Goal: Task Accomplishment & Management: Complete application form

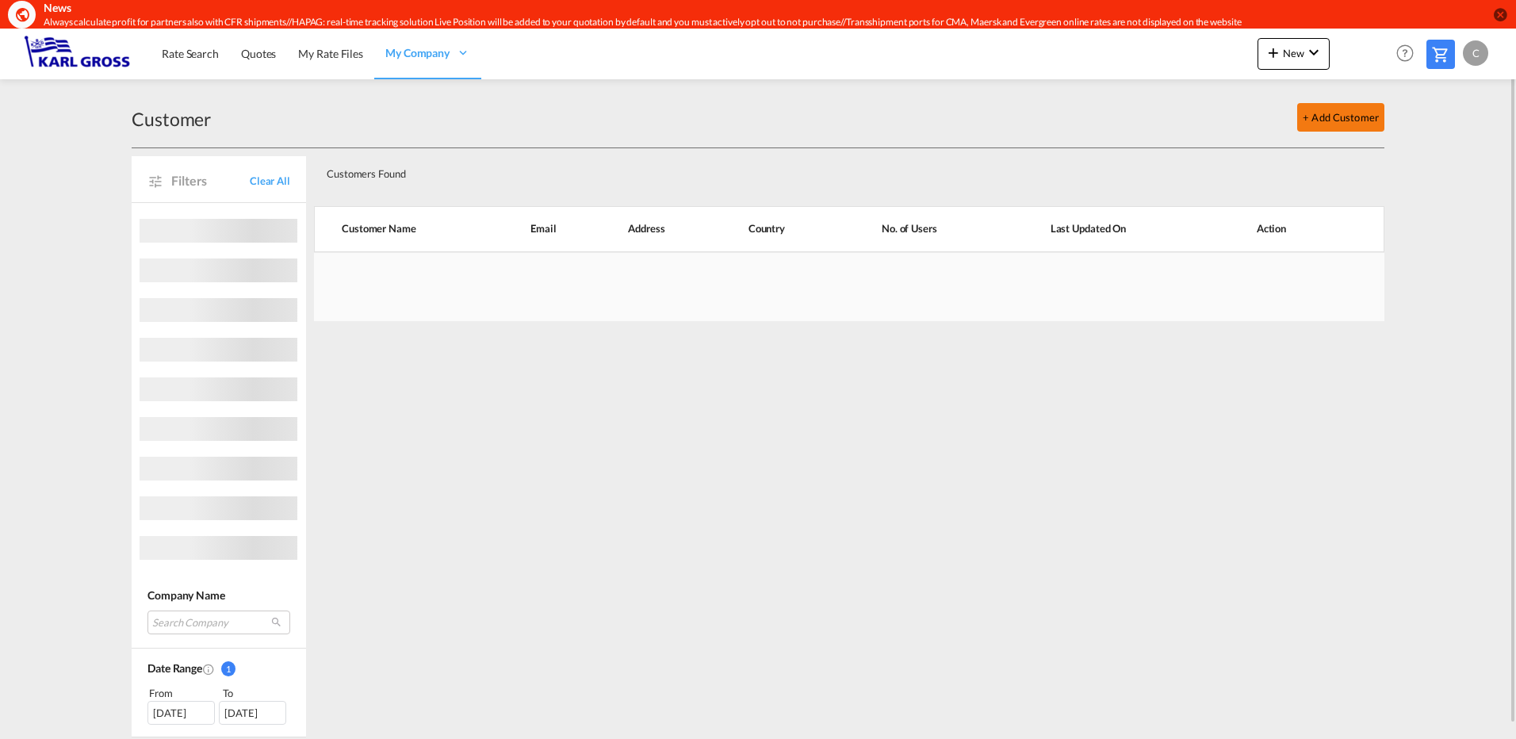
click at [1378, 113] on button "+ Add Customer" at bounding box center [1341, 117] width 87 height 29
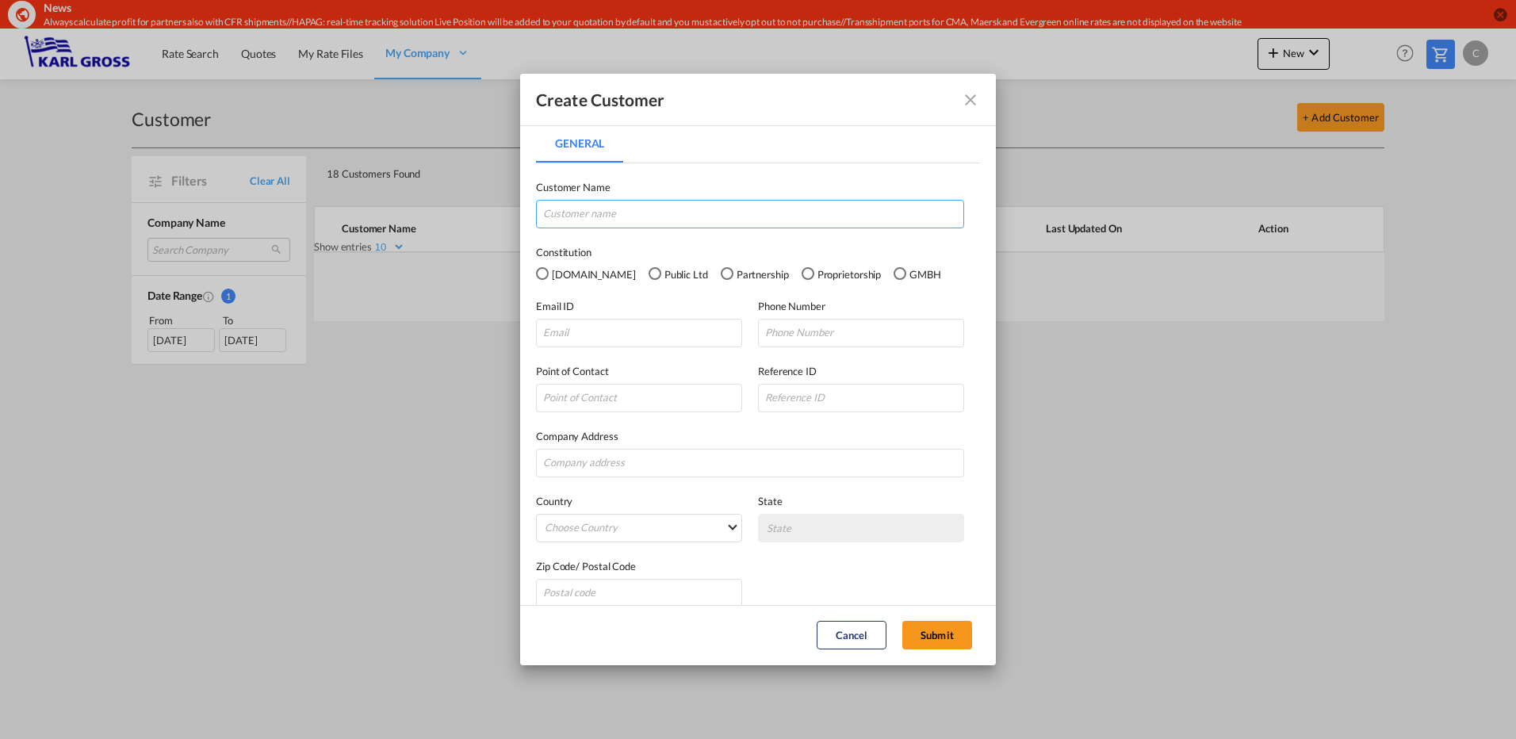
click at [586, 217] on input "General General ..." at bounding box center [750, 214] width 428 height 29
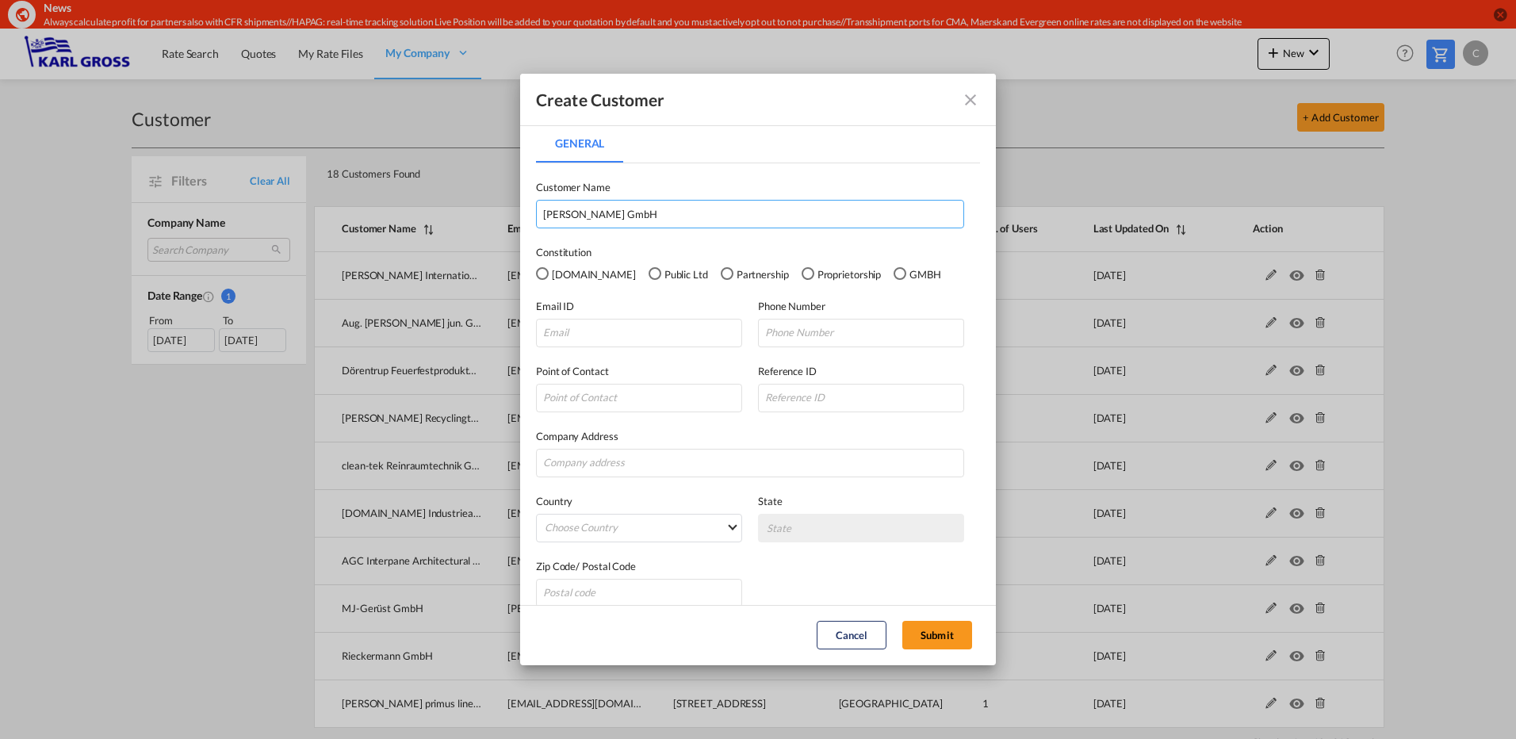
type input "[PERSON_NAME] GmbH"
click at [894, 276] on div "GMBH" at bounding box center [900, 273] width 13 height 13
click at [581, 338] on input "General General ..." at bounding box center [639, 333] width 206 height 29
type input "[EMAIL_ADDRESS][PERSON_NAME][PERSON_NAME][DOMAIN_NAME]"
type input "[PHONE_NUMBER]"
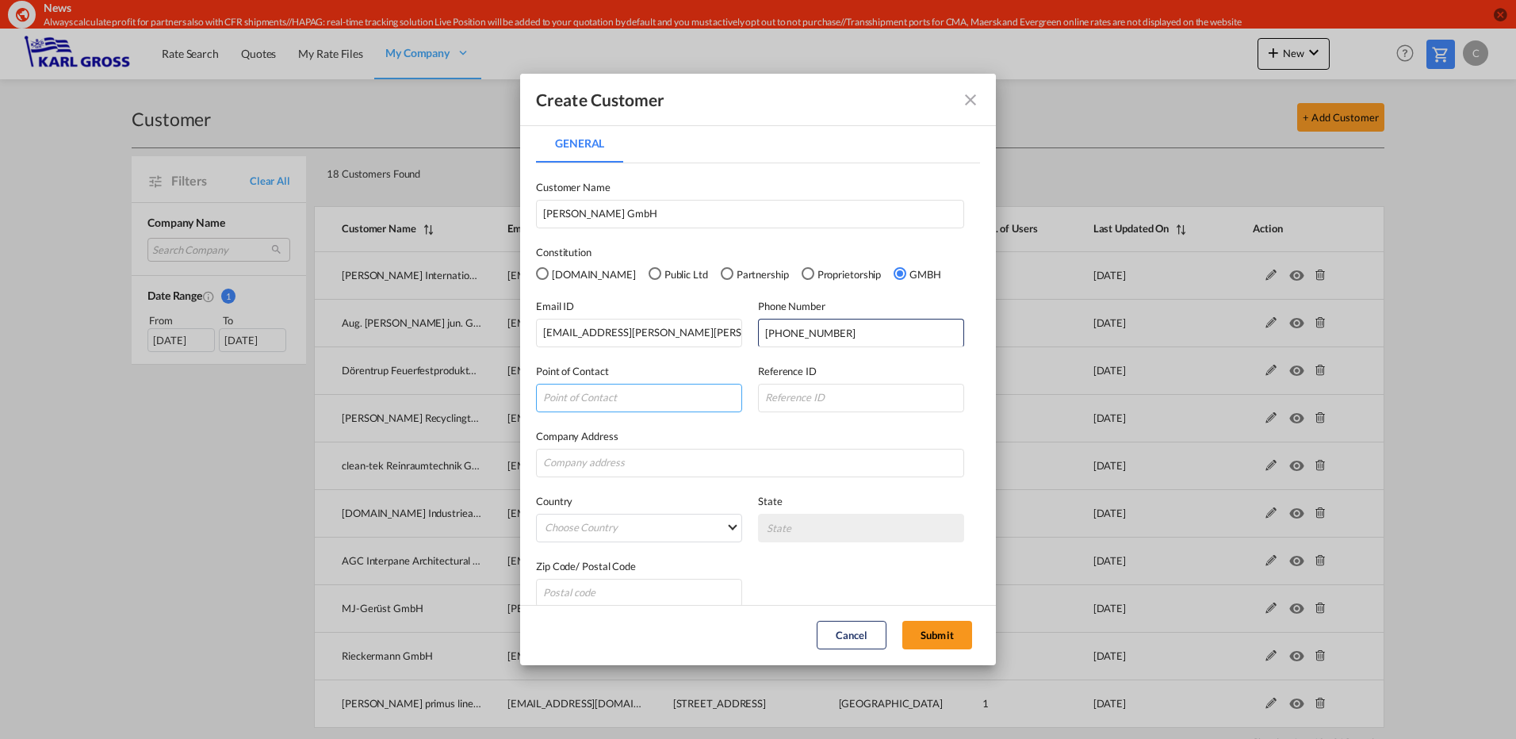
click at [580, 408] on input "General General ..." at bounding box center [639, 398] width 206 height 29
click at [592, 463] on input "General General ..." at bounding box center [750, 463] width 428 height 29
type input "[STREET_ADDRESS]"
click at [587, 525] on md-select "Choose Country [GEOGRAPHIC_DATA] [GEOGRAPHIC_DATA] [GEOGRAPHIC_DATA] [US_STATE]…" at bounding box center [639, 528] width 206 height 29
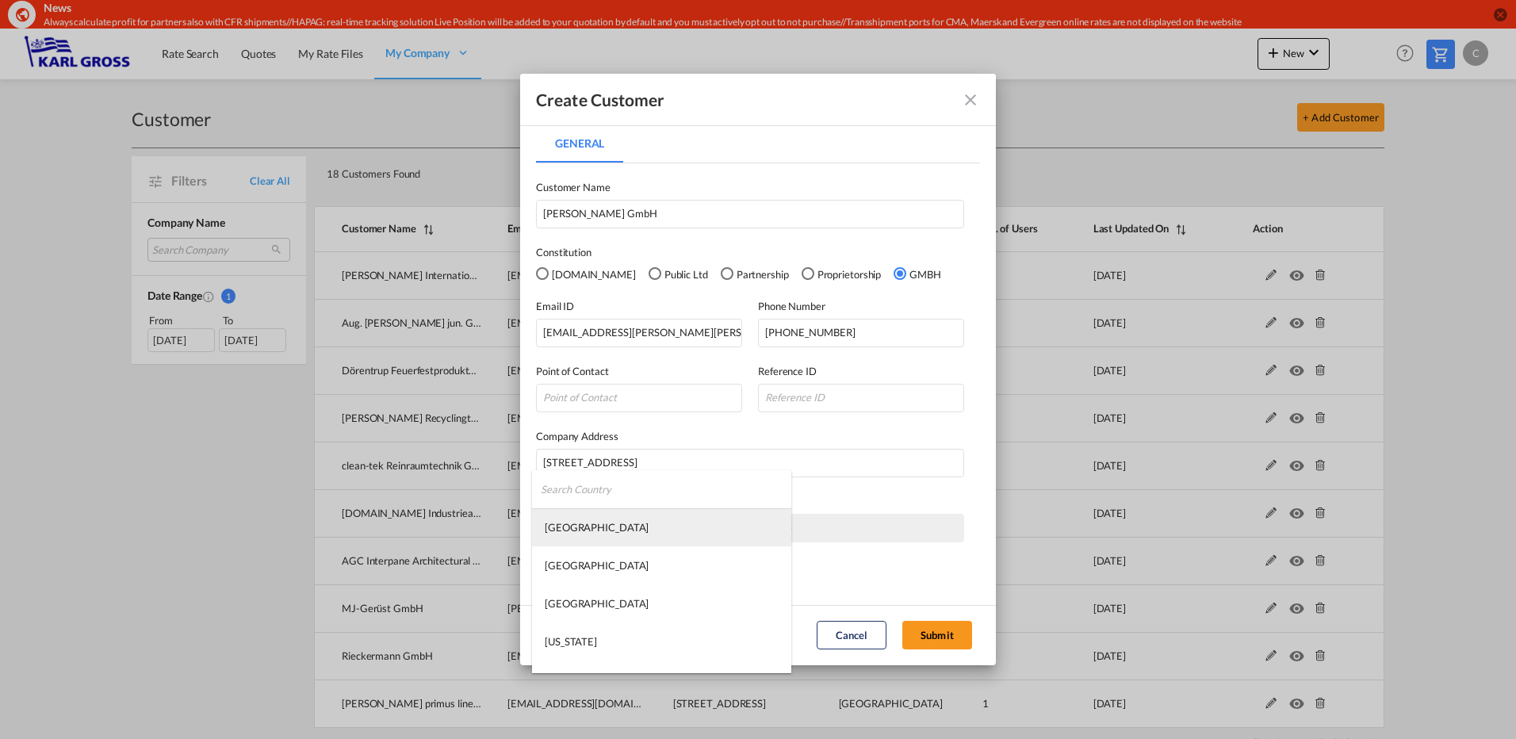
type md-option "[GEOGRAPHIC_DATA]"
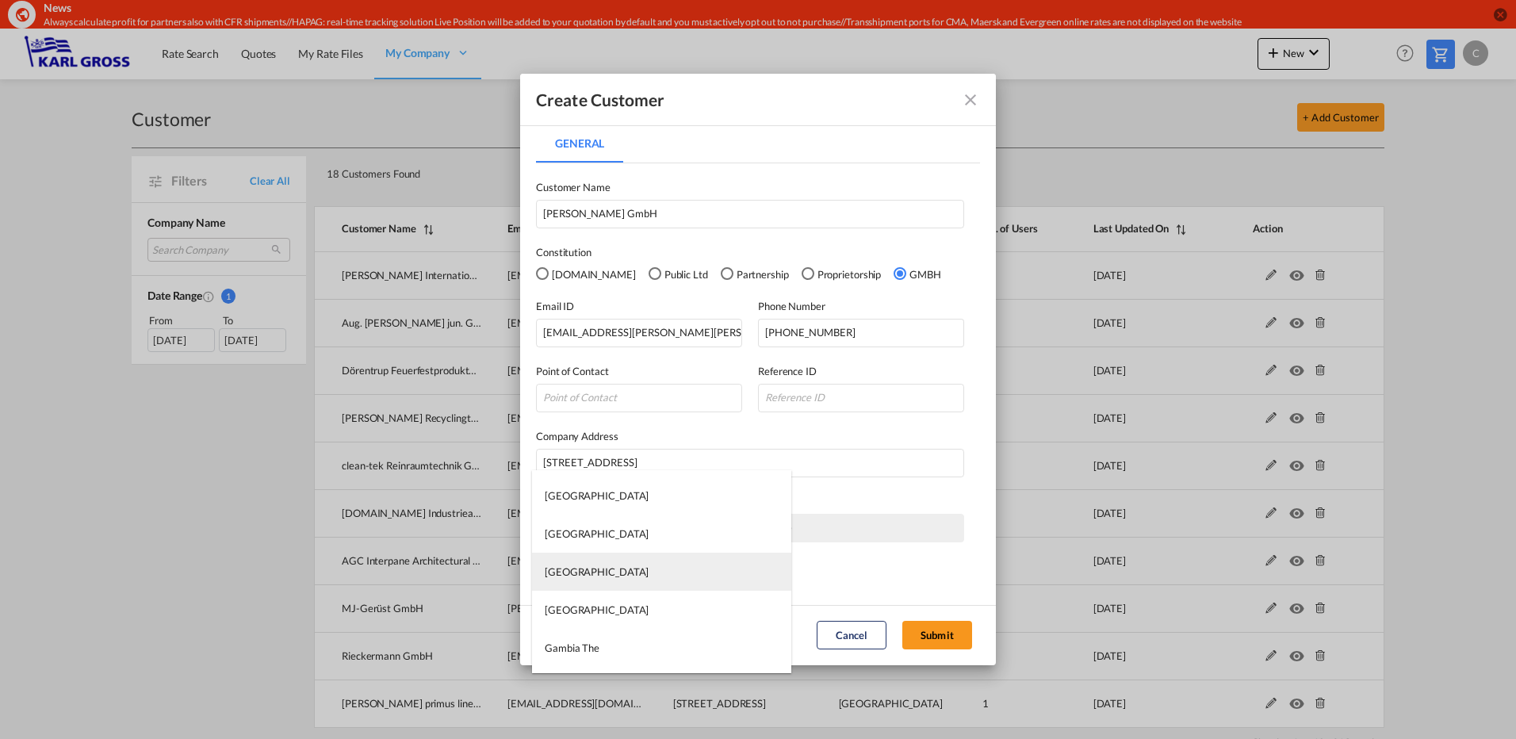
type md-option "[GEOGRAPHIC_DATA]"
type md-option "[US_STATE]"
type md-option "[GEOGRAPHIC_DATA]"
click at [576, 571] on div "[GEOGRAPHIC_DATA]" at bounding box center [597, 572] width 104 height 14
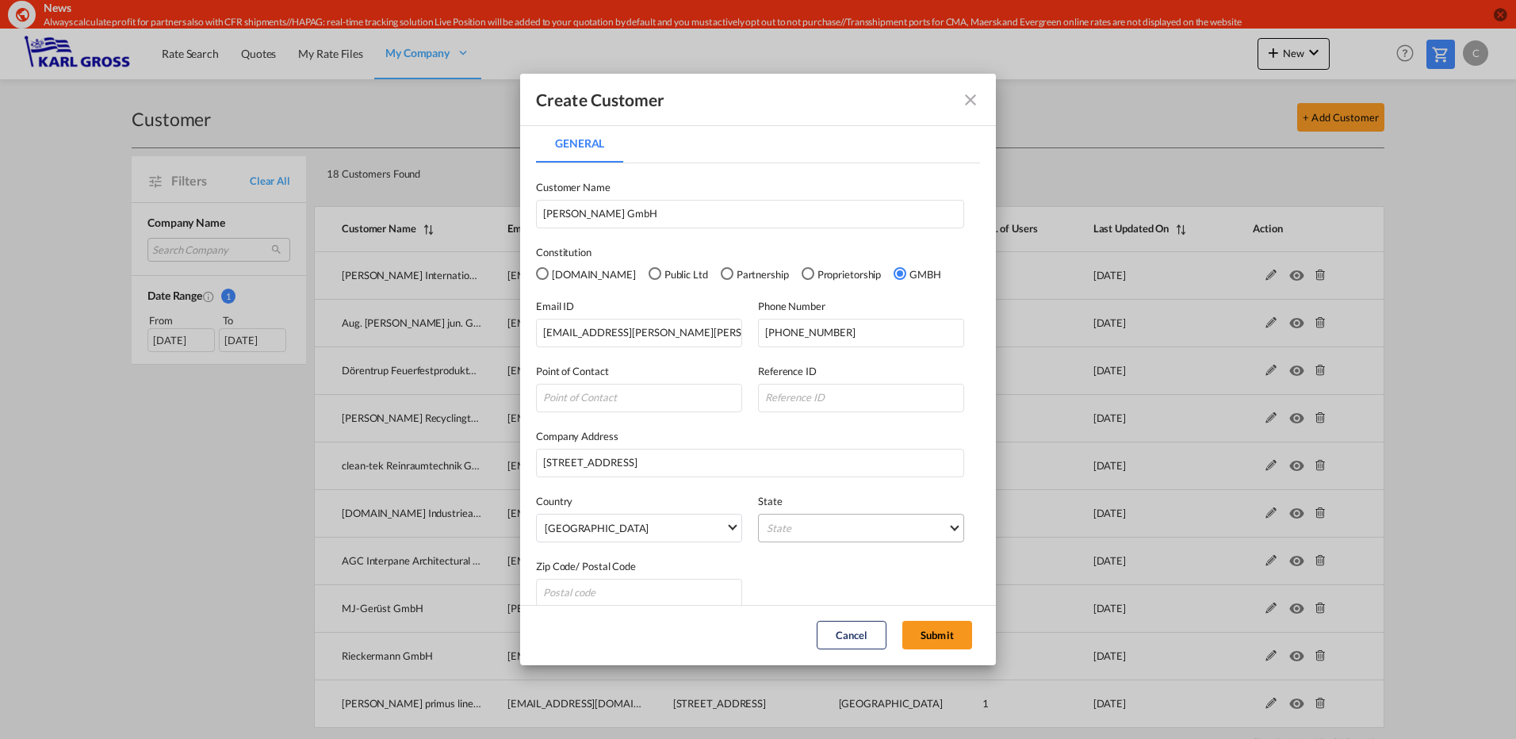
click at [838, 527] on md-select "State [GEOGRAPHIC_DATA] [GEOGRAPHIC_DATA] [GEOGRAPHIC_DATA] [GEOGRAPHIC_DATA] […" at bounding box center [861, 528] width 206 height 29
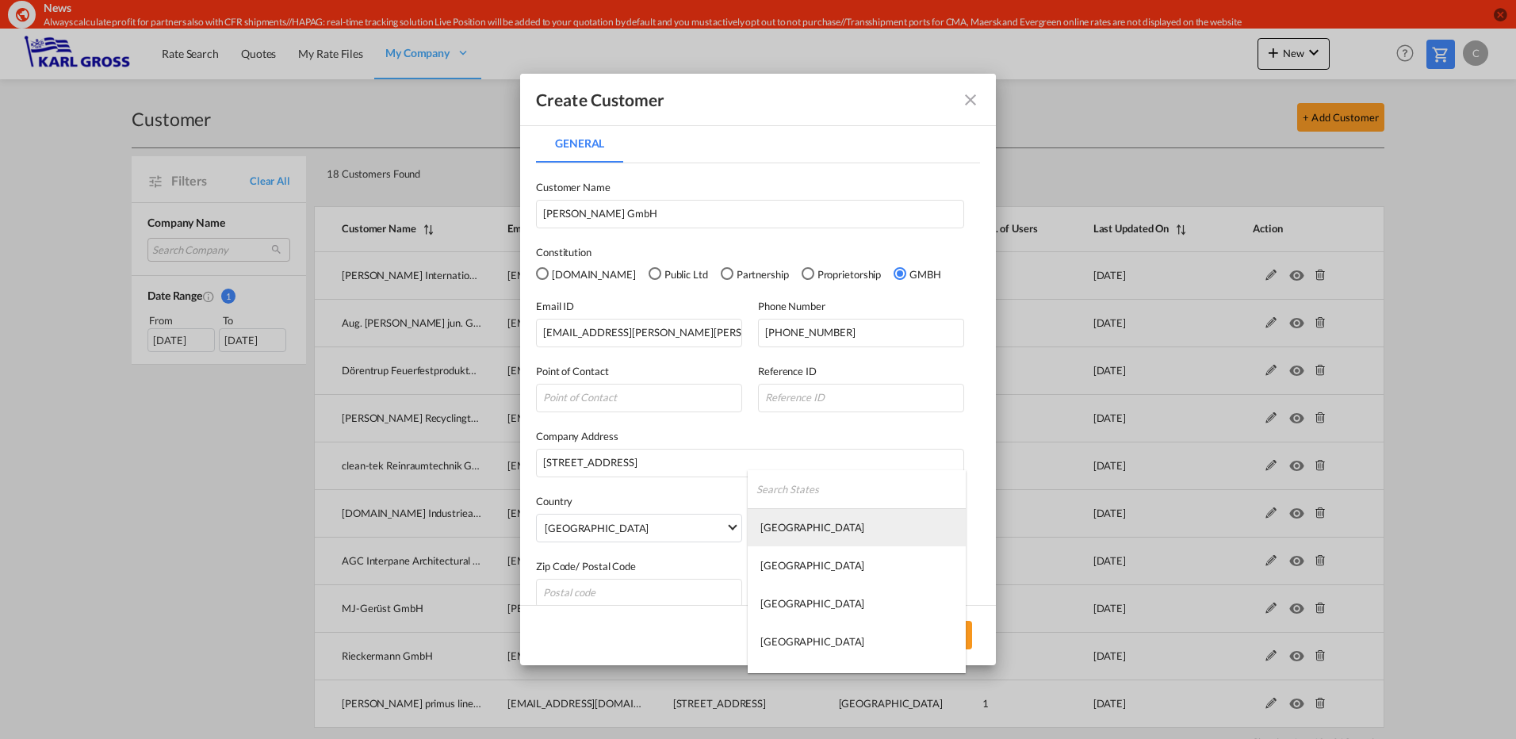
type md-option "[GEOGRAPHIC_DATA]"
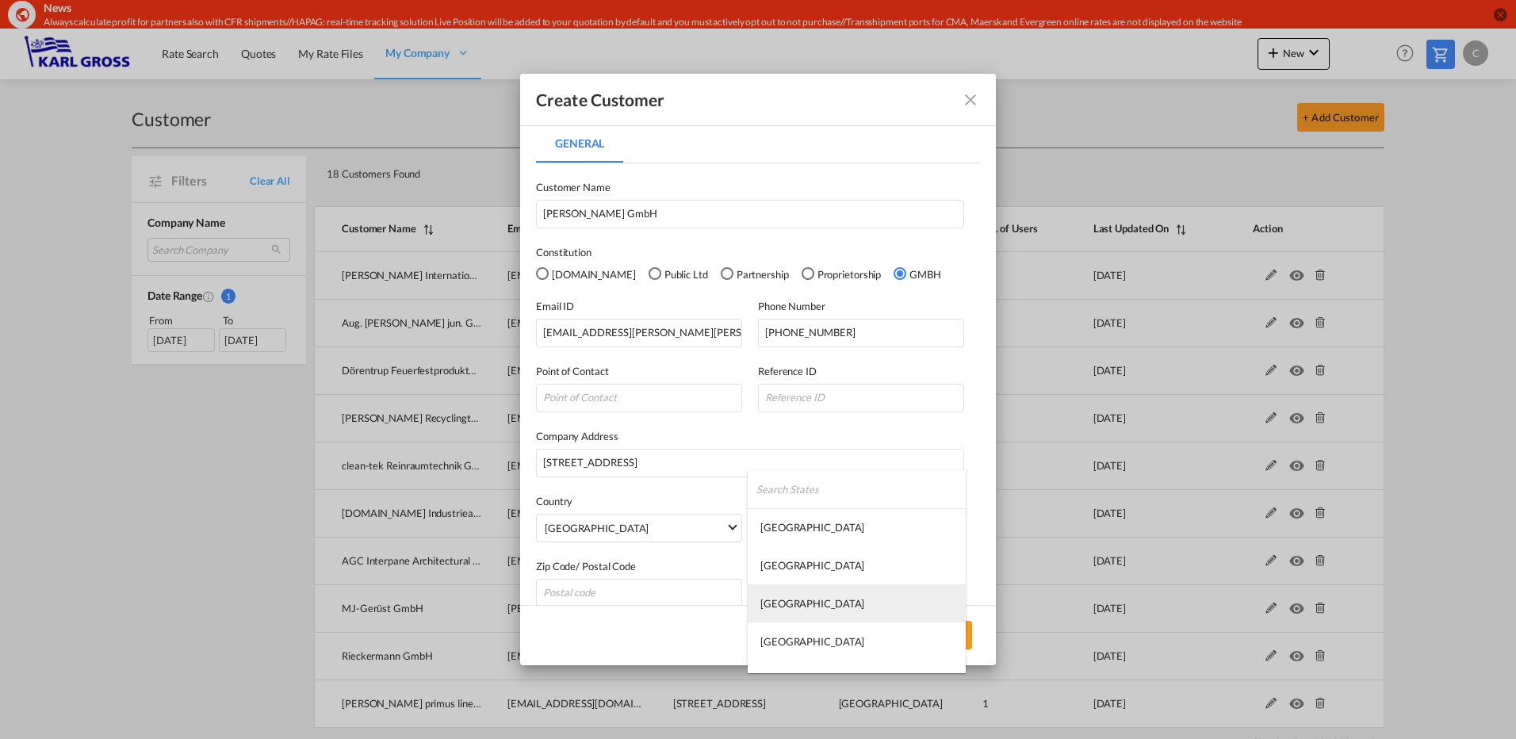
click at [794, 603] on div "[GEOGRAPHIC_DATA]" at bounding box center [813, 603] width 104 height 14
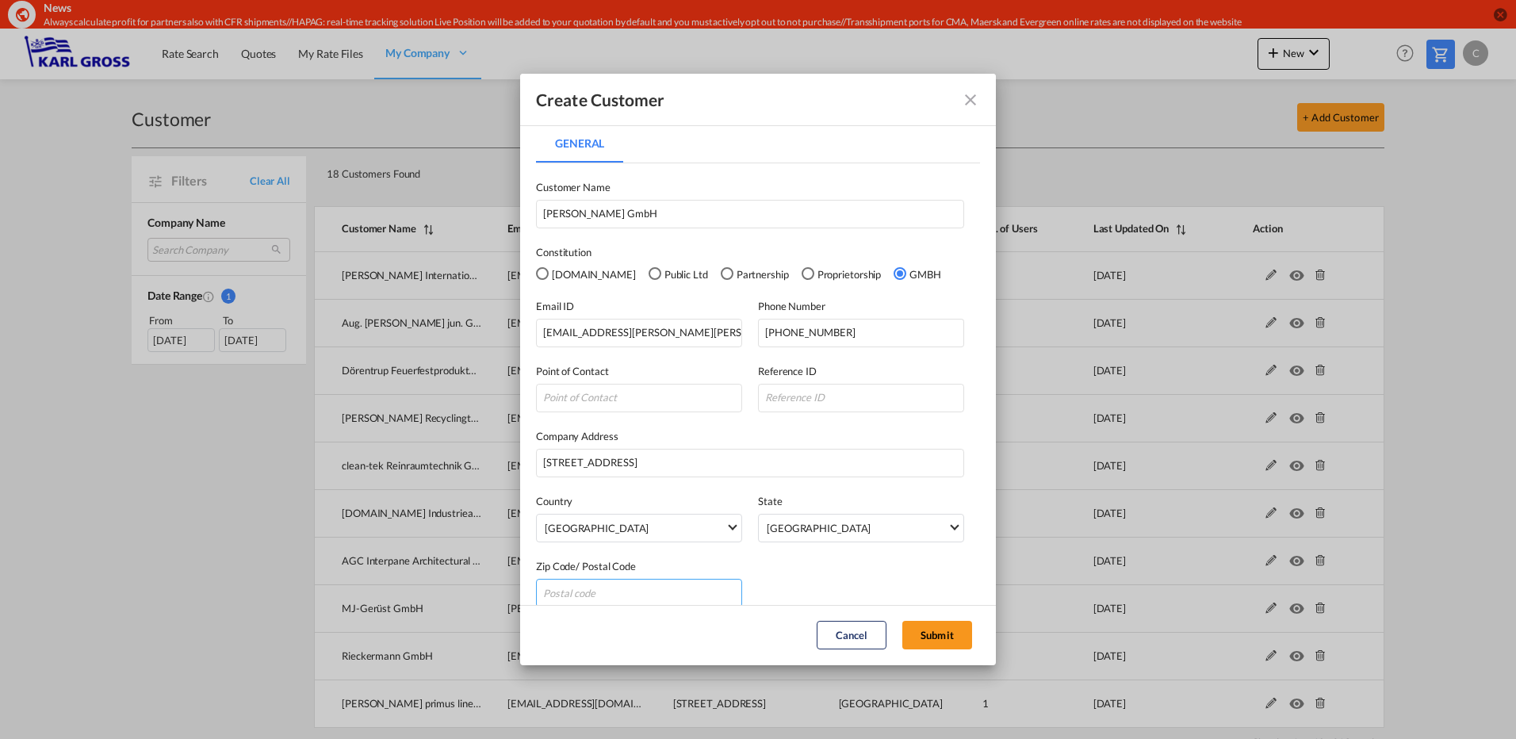
click at [599, 590] on input "General General ..." at bounding box center [639, 593] width 206 height 29
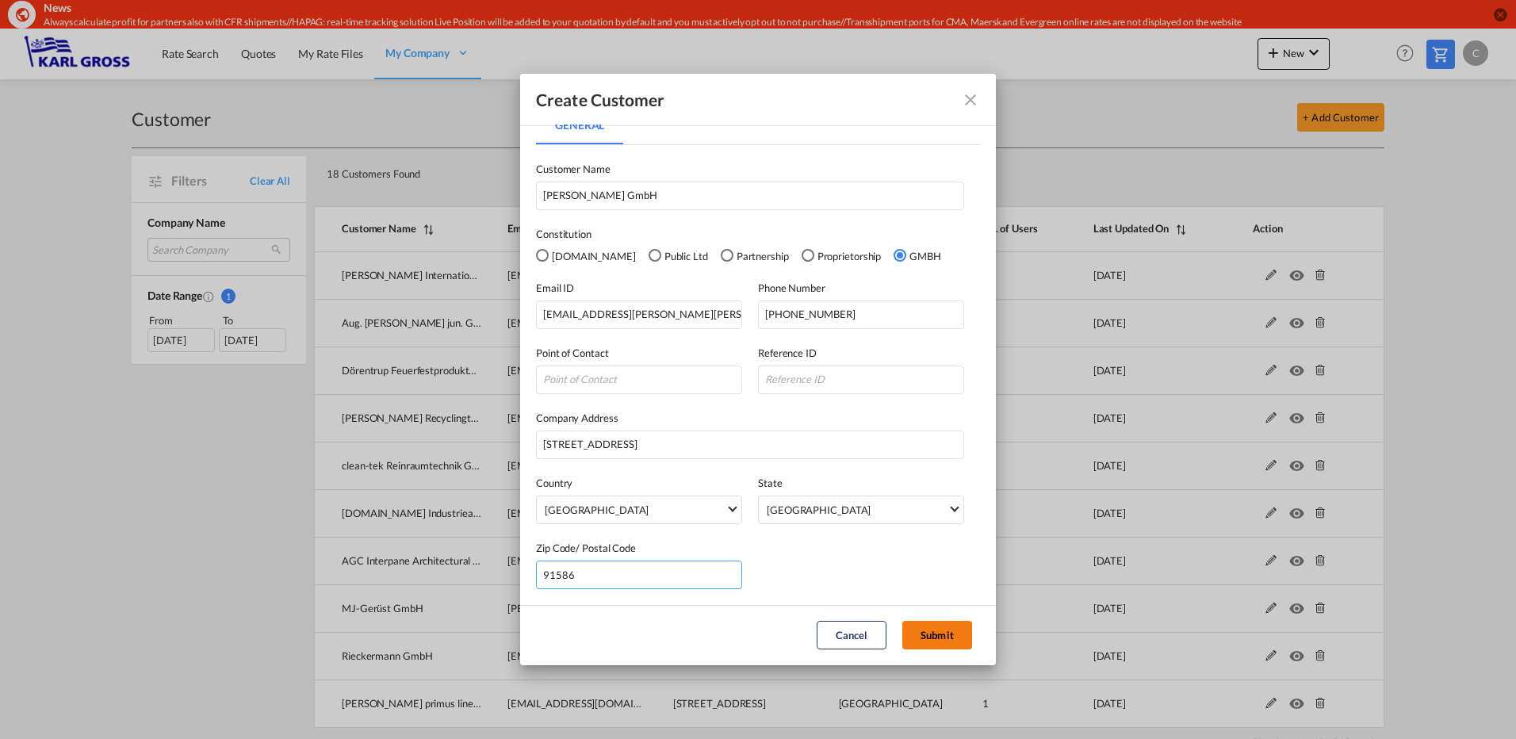
type input "91586"
click at [953, 638] on button "Submit" at bounding box center [938, 635] width 70 height 29
